Goal: Information Seeking & Learning: Find specific fact

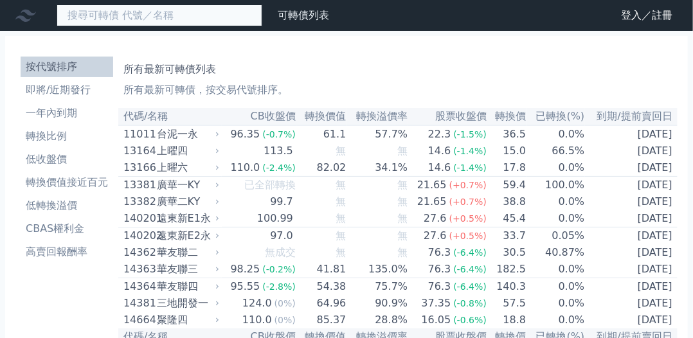
click at [69, 11] on input at bounding box center [160, 15] width 206 height 22
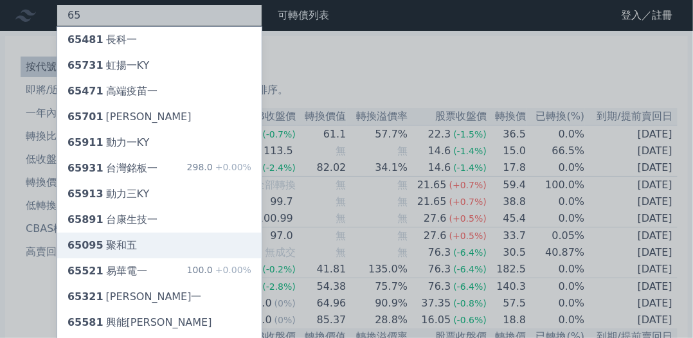
type input "65"
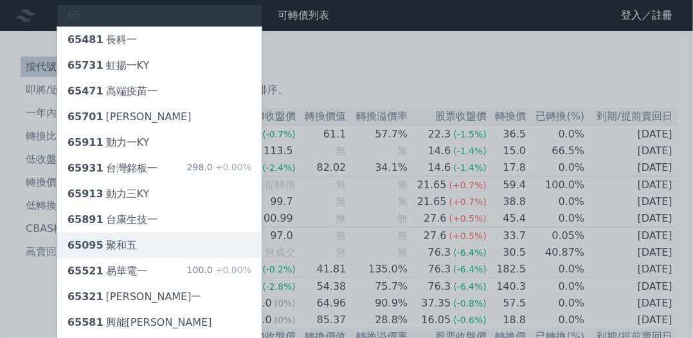
click at [101, 243] on div "65095 聚和五" at bounding box center [101, 245] width 69 height 15
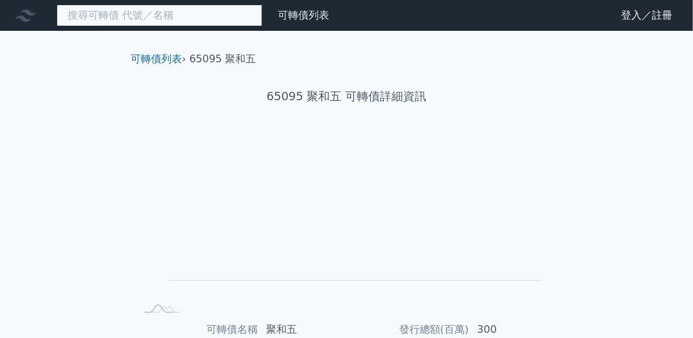
click at [195, 17] on input at bounding box center [160, 15] width 206 height 22
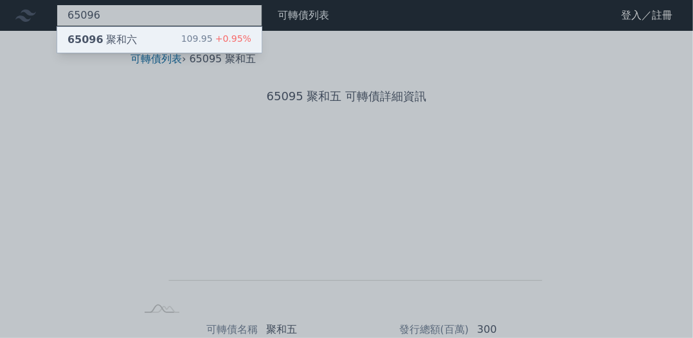
type input "65096"
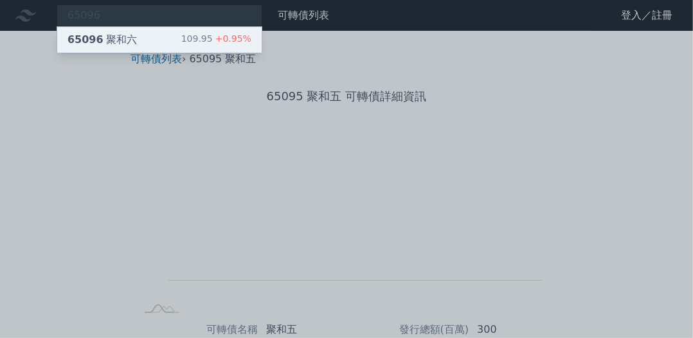
click at [96, 40] on span "65096" at bounding box center [85, 39] width 36 height 12
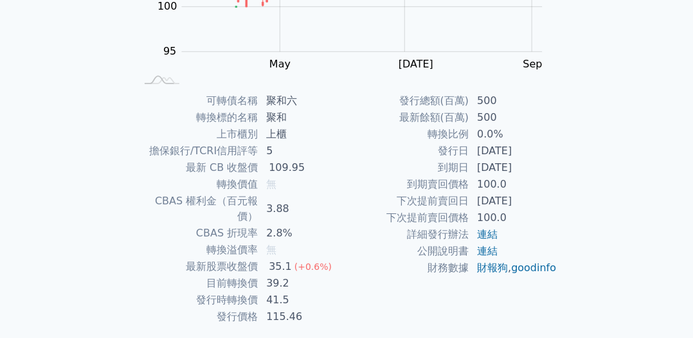
scroll to position [257, 0]
